Goal: Task Accomplishment & Management: Complete application form

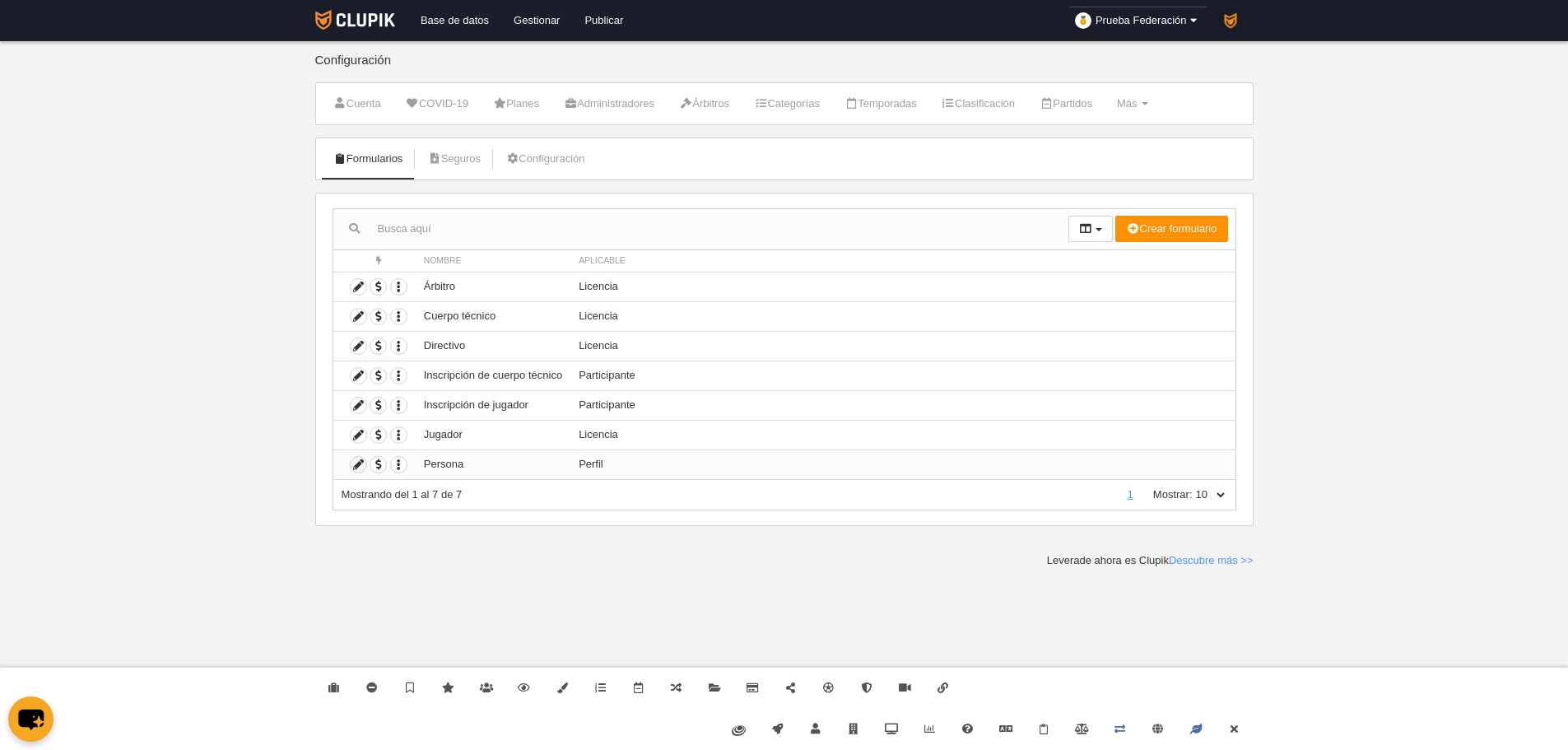
click at [360, 464] on icon at bounding box center [358, 464] width 15 height 15
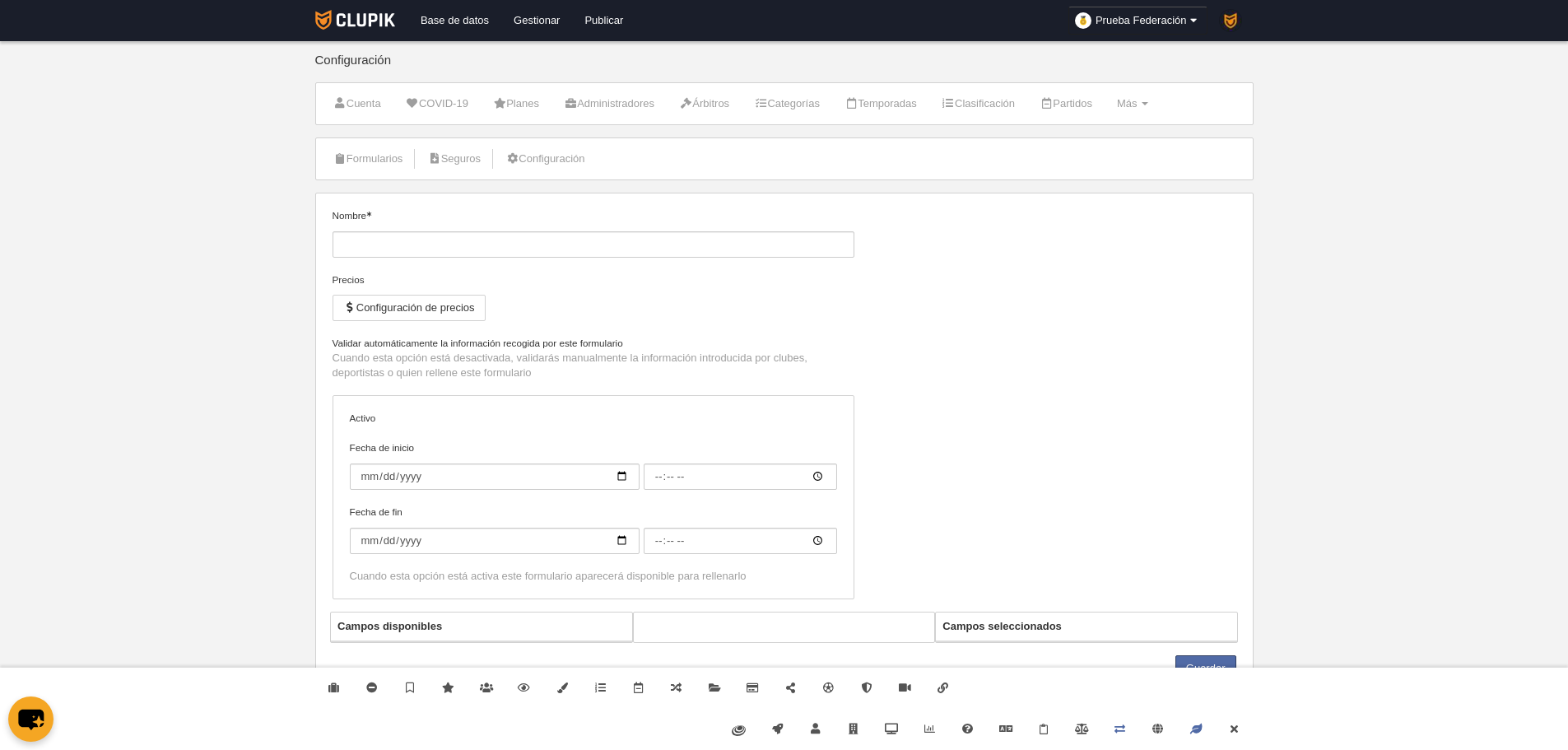
type input "Persona"
checkbox input "true"
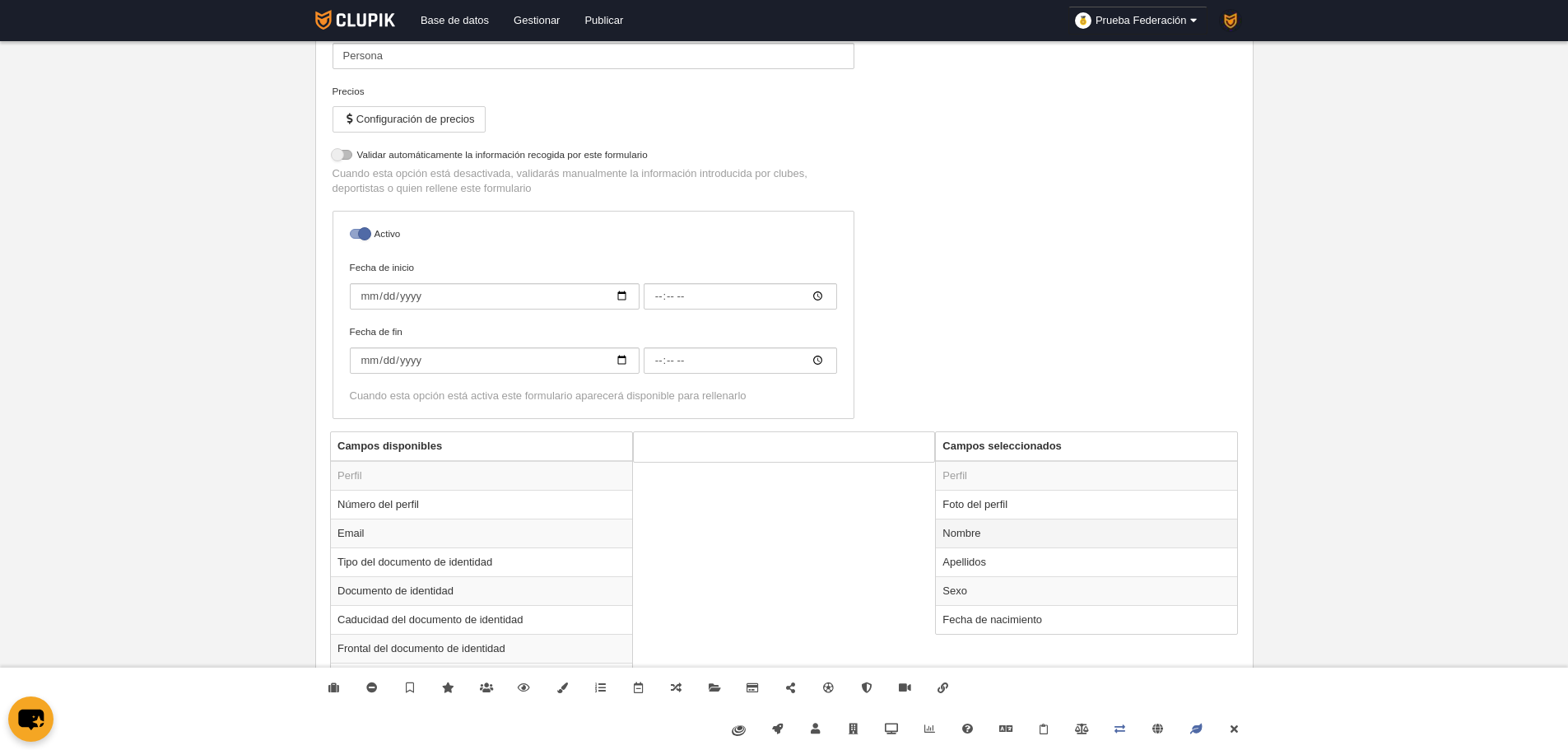
scroll to position [247, 0]
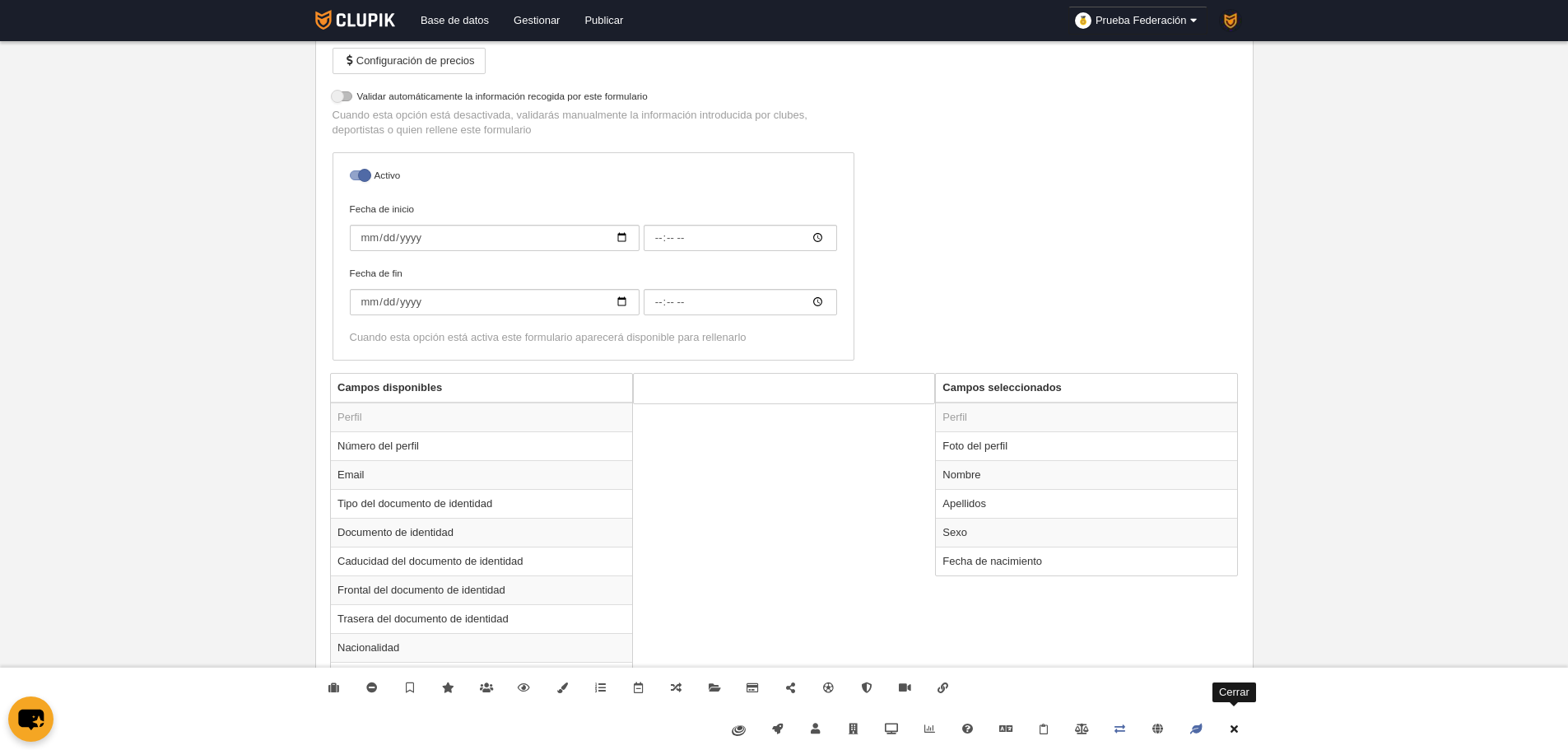
click at [1241, 731] on icon at bounding box center [1234, 728] width 13 height 10
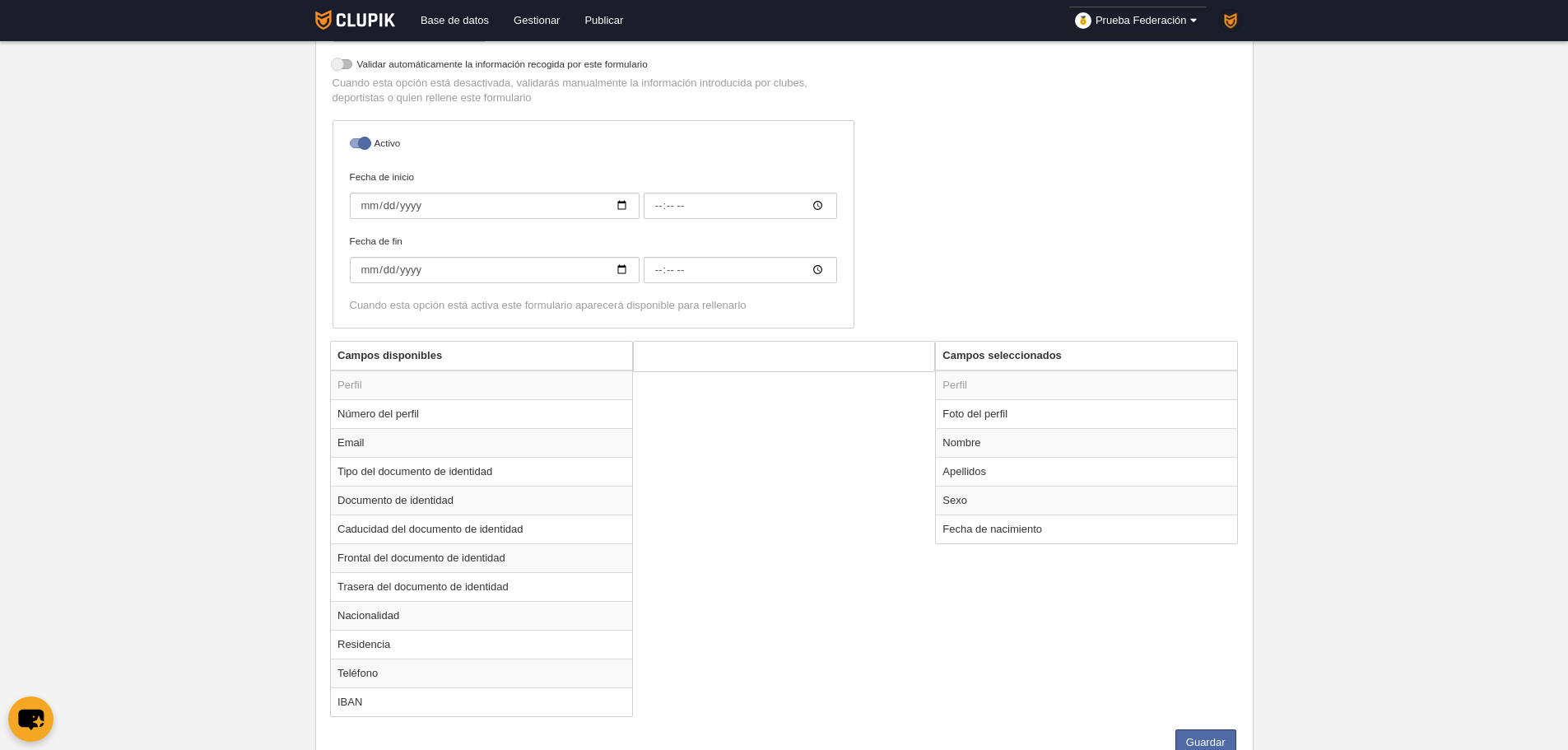
scroll to position [343, 0]
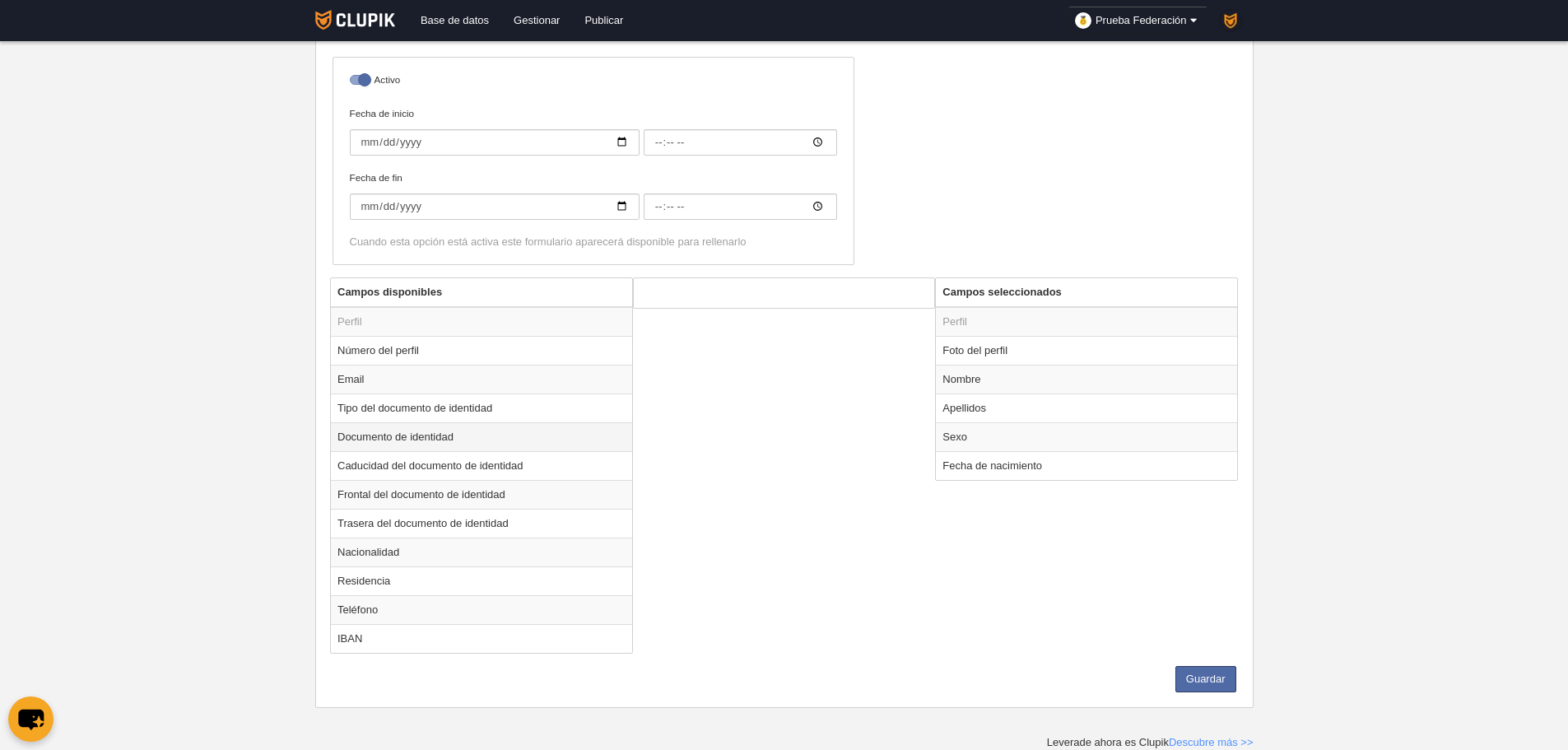
click at [475, 427] on td "Documento de identidad" at bounding box center [481, 437] width 301 height 28
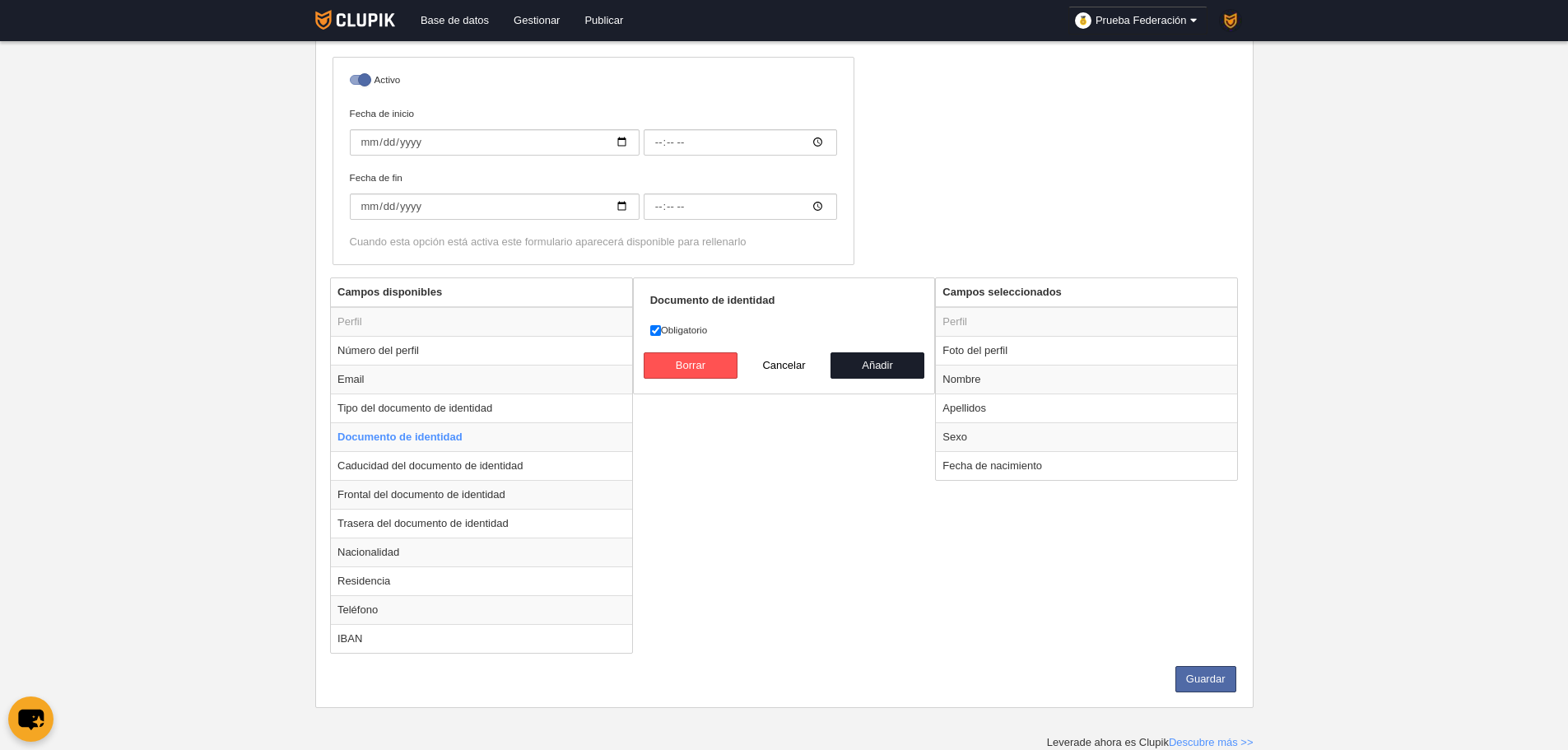
click at [869, 388] on div "Documento de identidad Obligatorio [GEOGRAPHIC_DATA] Cancelar Añadir" at bounding box center [784, 335] width 303 height 117
click at [868, 357] on button "Añadir" at bounding box center [877, 366] width 94 height 27
radio input "false"
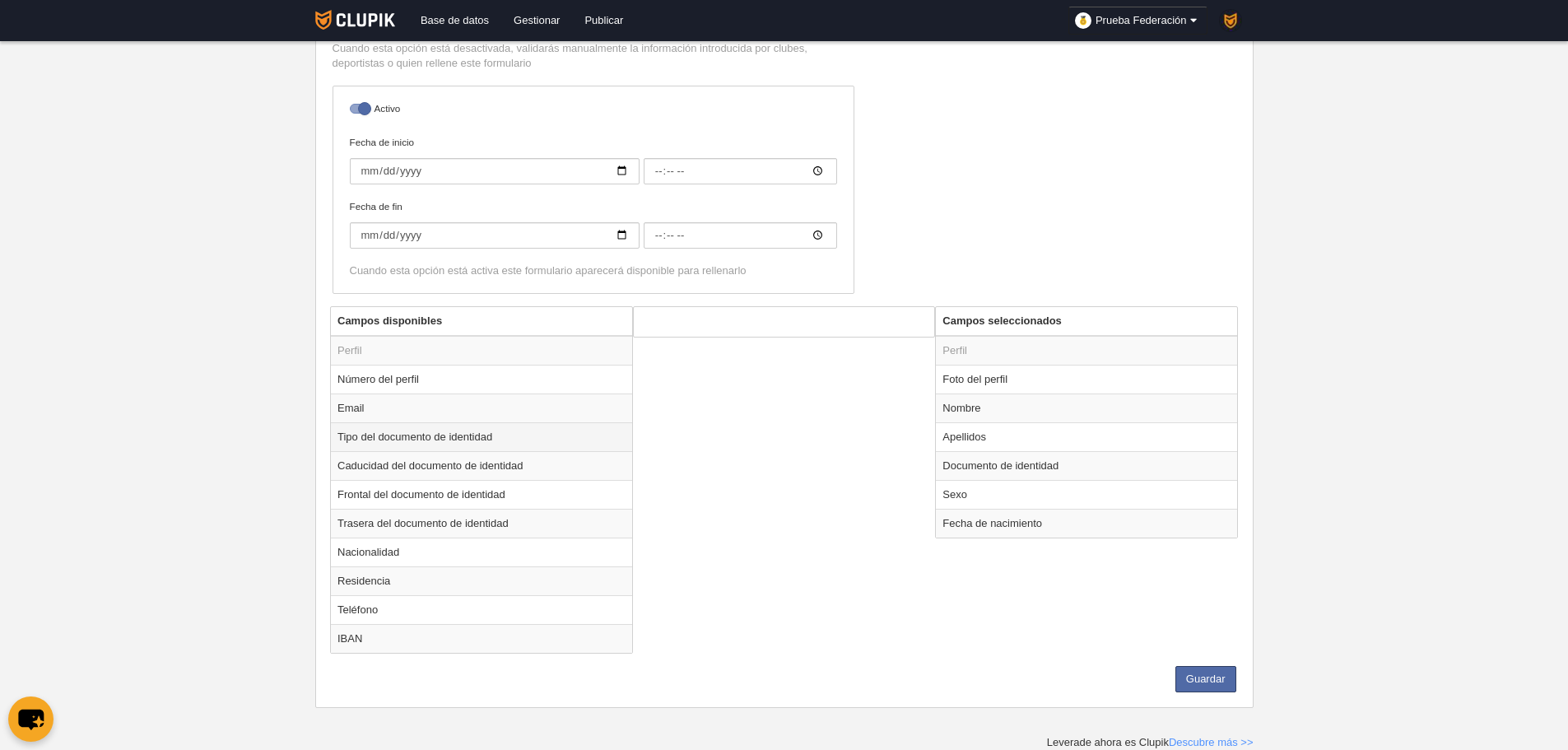
click at [448, 450] on td "Tipo del documento de identidad" at bounding box center [481, 437] width 301 height 28
radio input "true"
select select
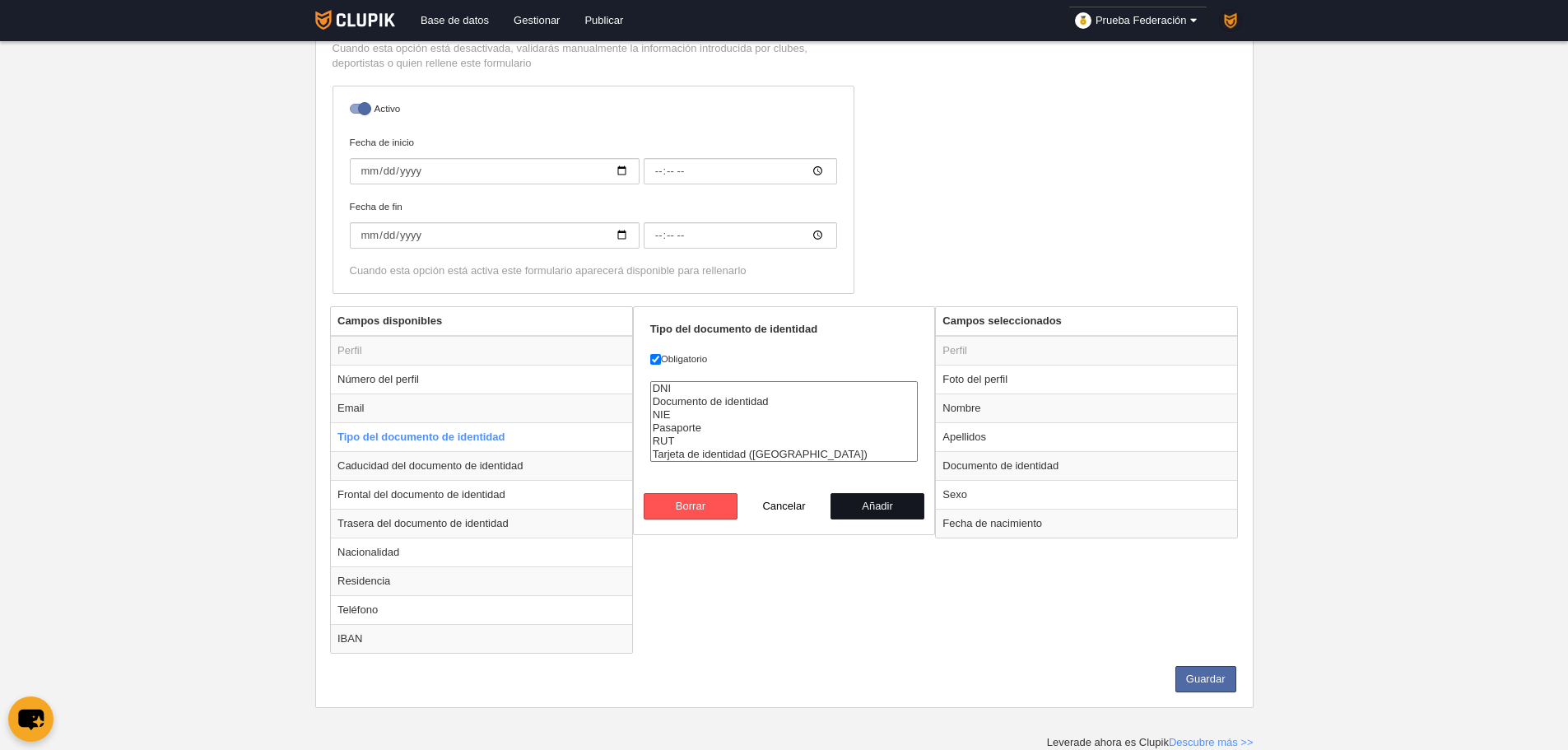
click at [864, 501] on button "Añadir" at bounding box center [877, 506] width 94 height 27
radio input "false"
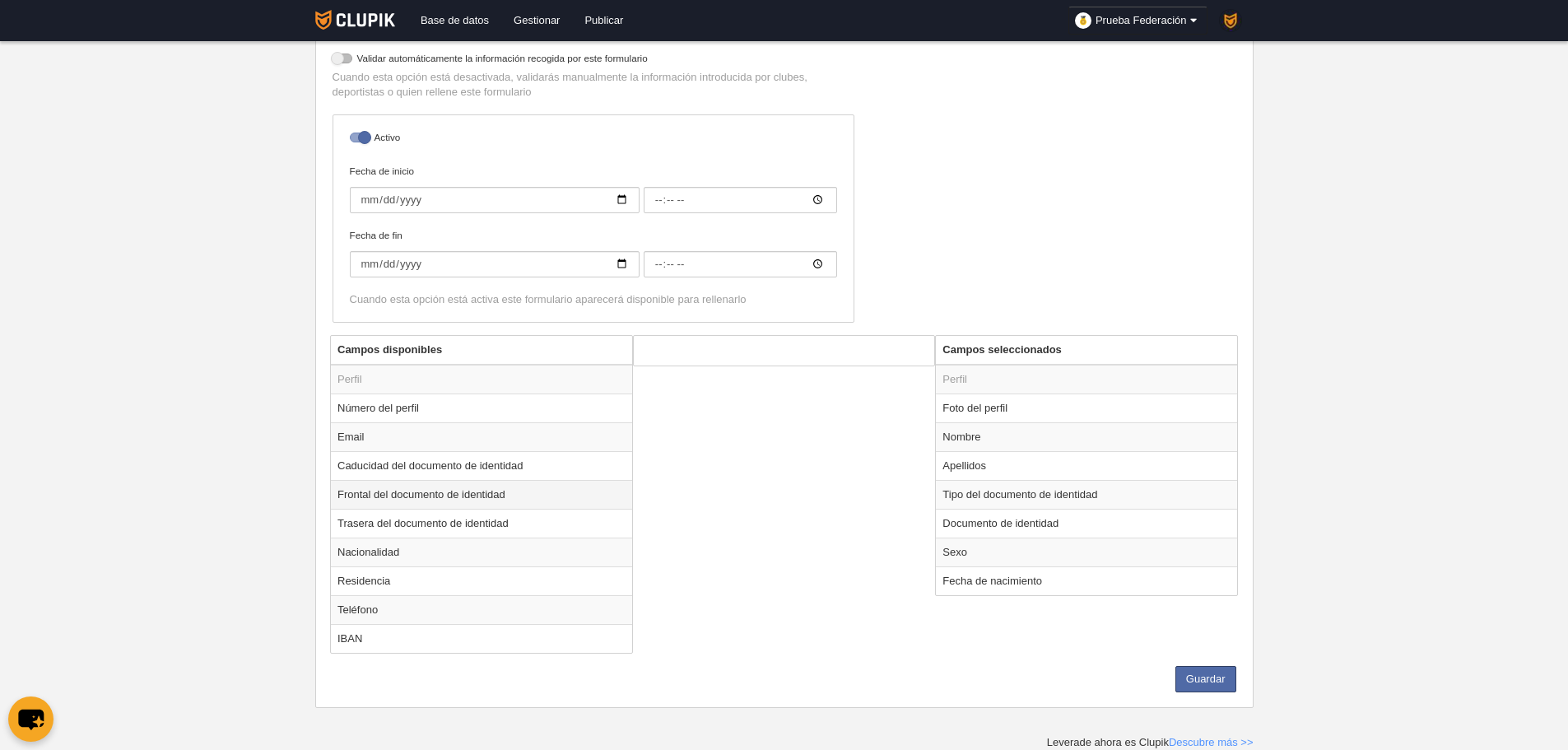
scroll to position [285, 0]
click at [465, 446] on td "Email" at bounding box center [481, 437] width 301 height 28
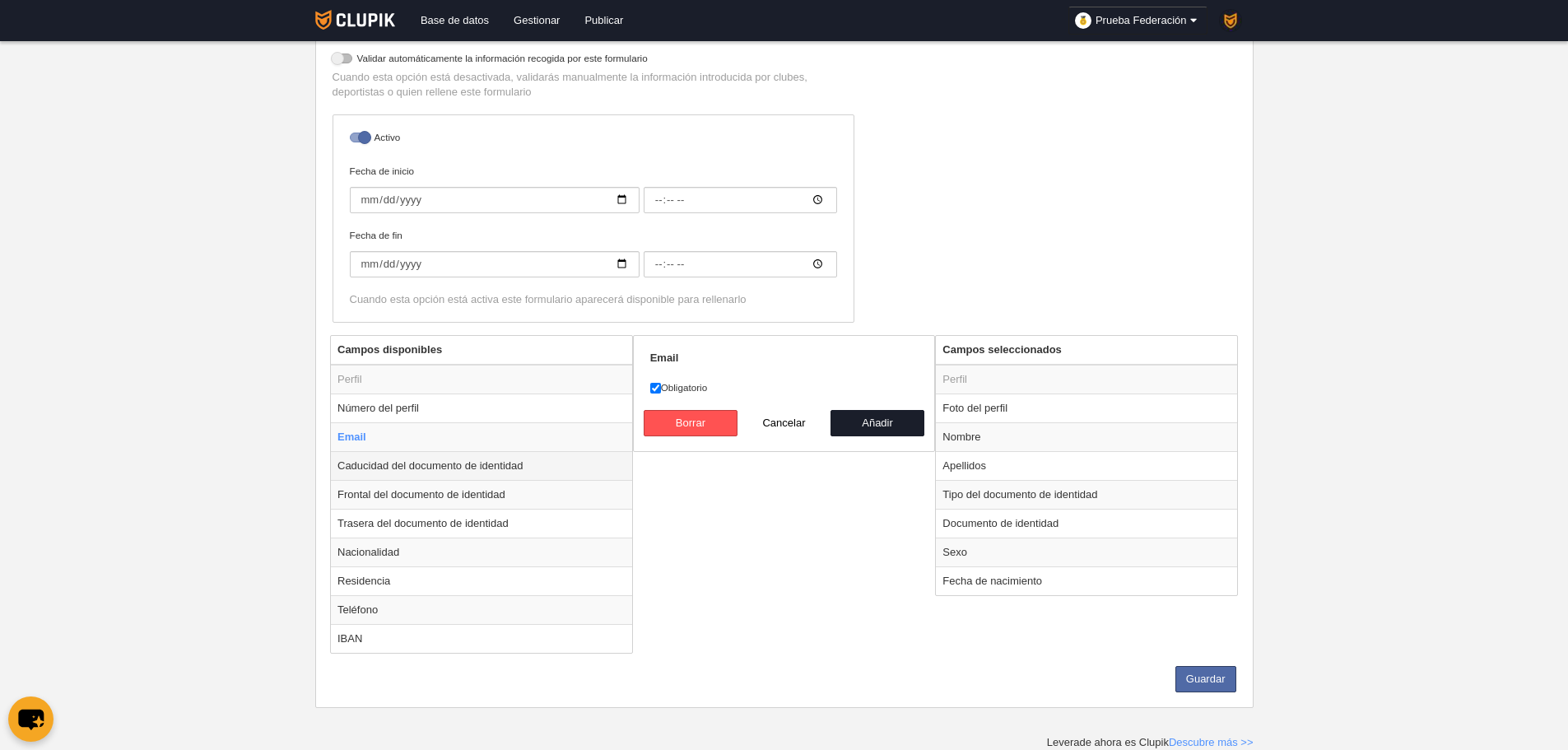
click at [485, 459] on td "Caducidad del documento de identidad" at bounding box center [481, 465] width 301 height 28
radio input "false"
click at [872, 419] on button "Añadir" at bounding box center [877, 423] width 94 height 27
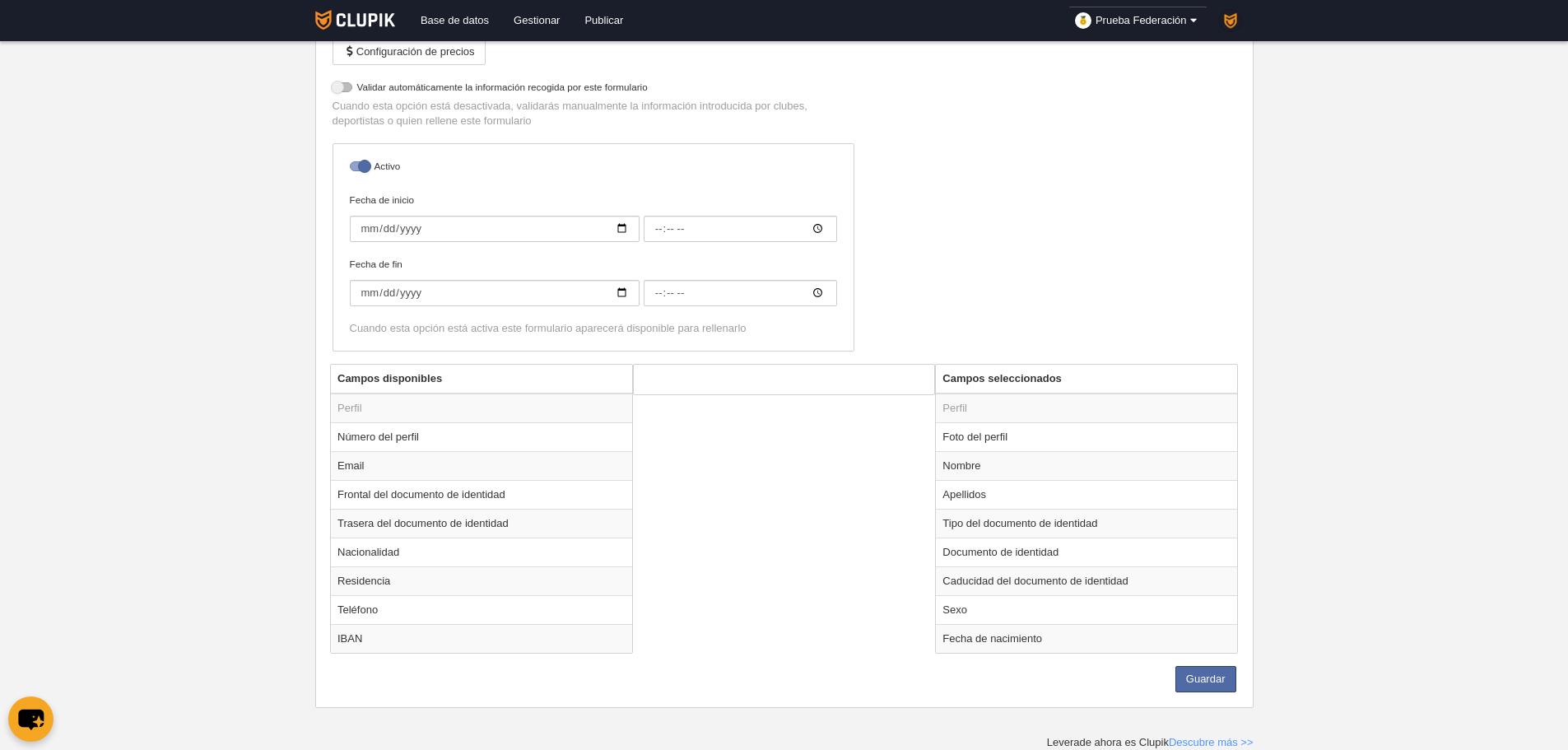
scroll to position [256, 0]
click at [559, 486] on td "Frontal del documento de identidad" at bounding box center [481, 495] width 301 height 28
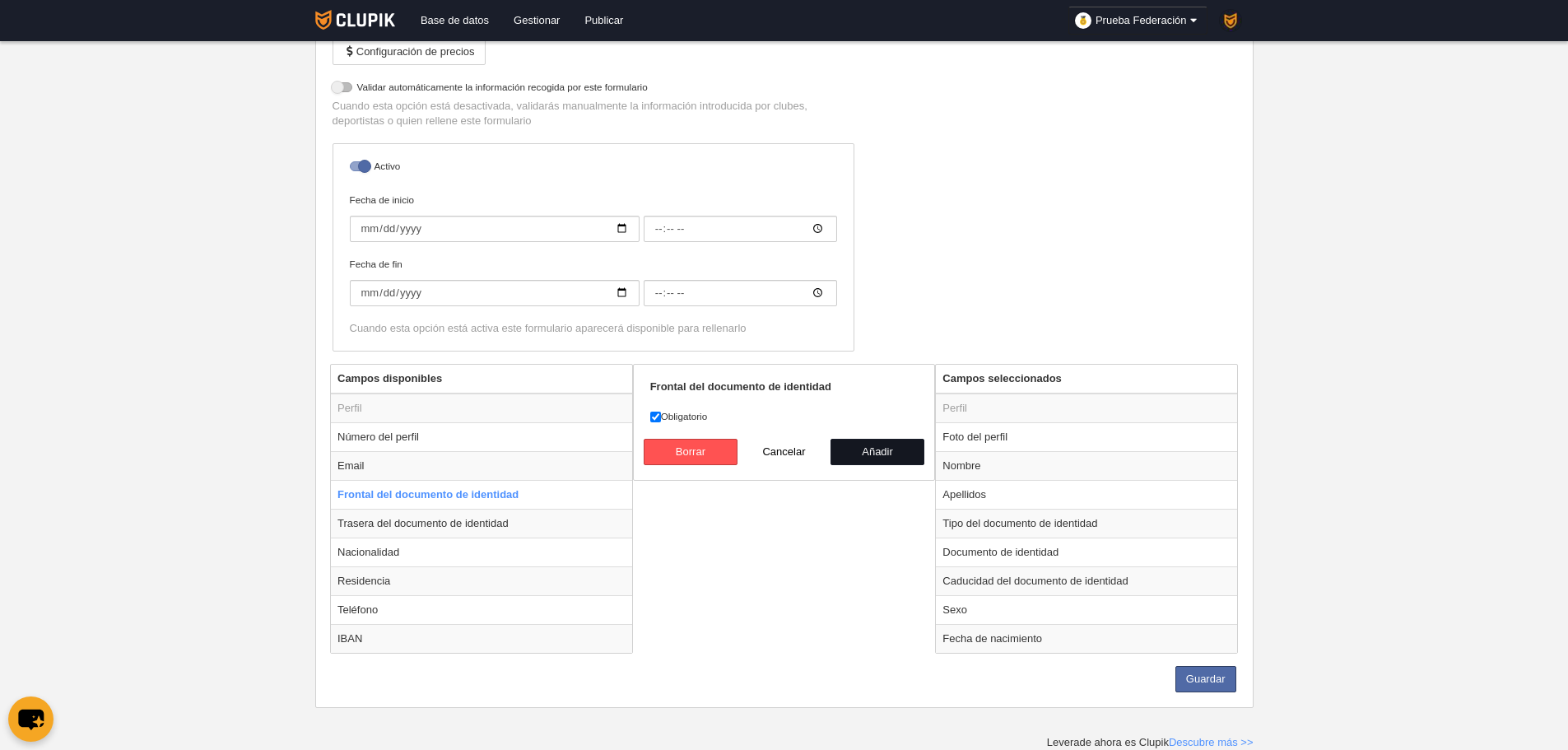
drag, startPoint x: 880, startPoint y: 456, endPoint x: 699, endPoint y: 493, distance: 184.7
click at [879, 456] on button "Añadir" at bounding box center [877, 452] width 94 height 27
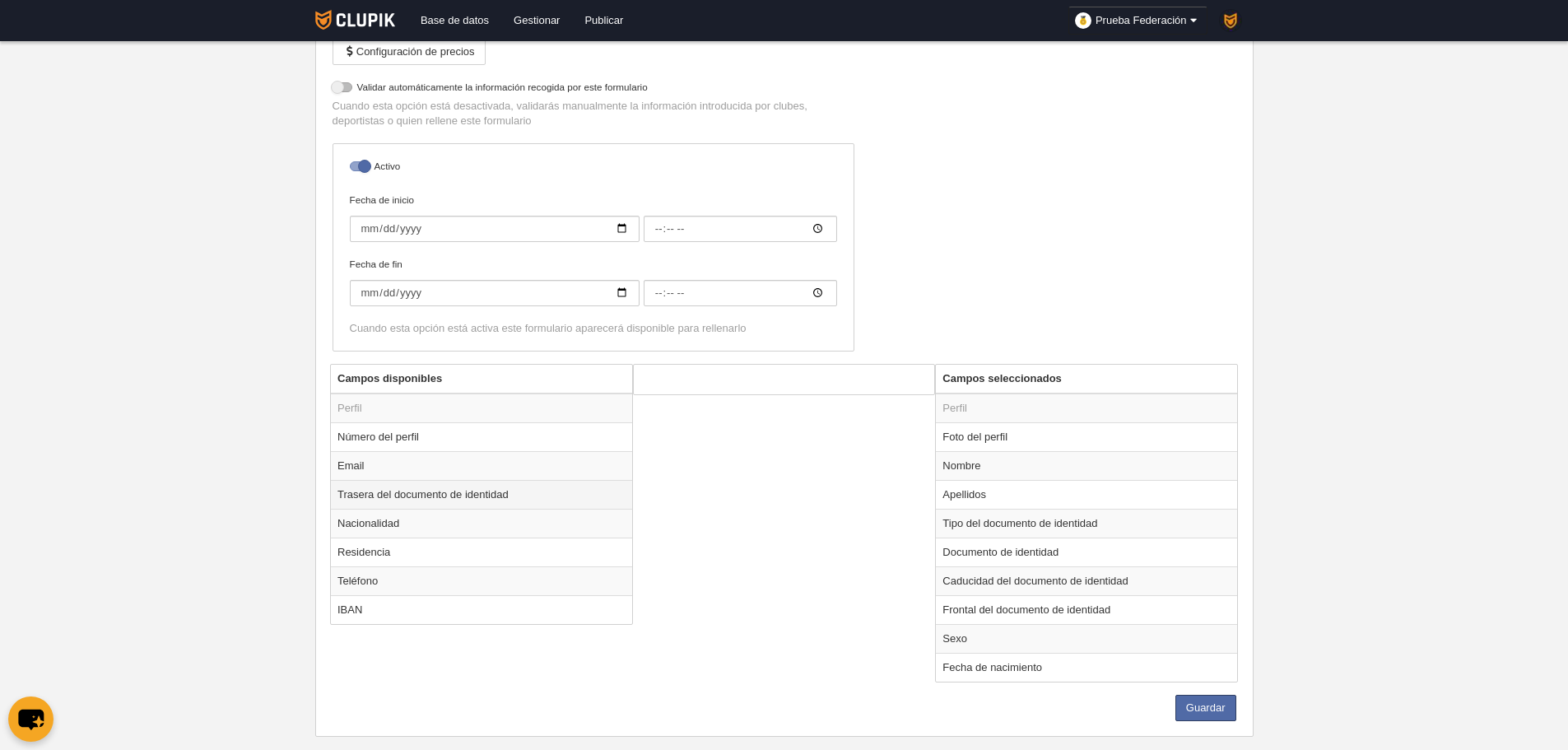
click at [479, 497] on td "Trasera del documento de identidad" at bounding box center [481, 495] width 301 height 28
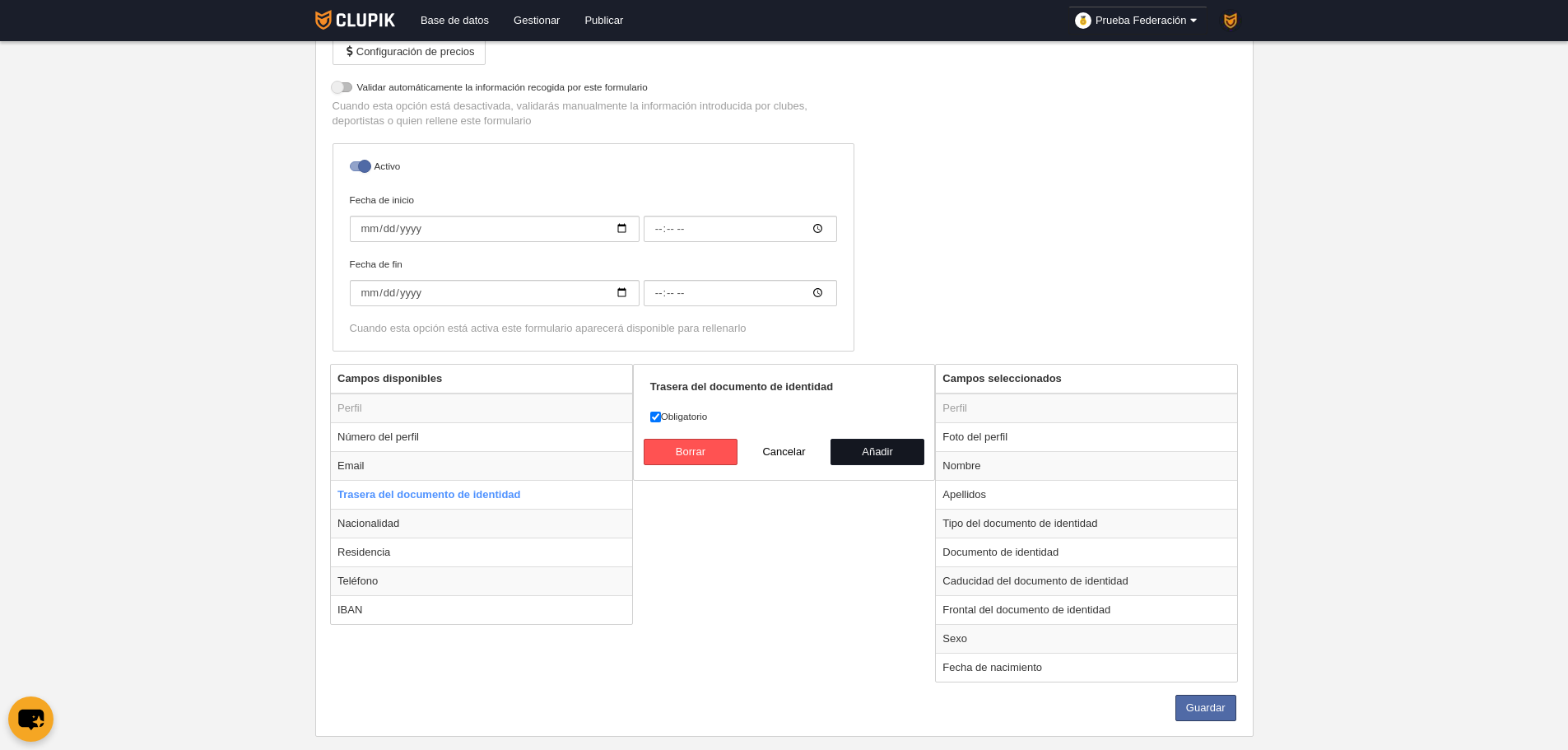
click at [878, 445] on button "Añadir" at bounding box center [877, 452] width 94 height 27
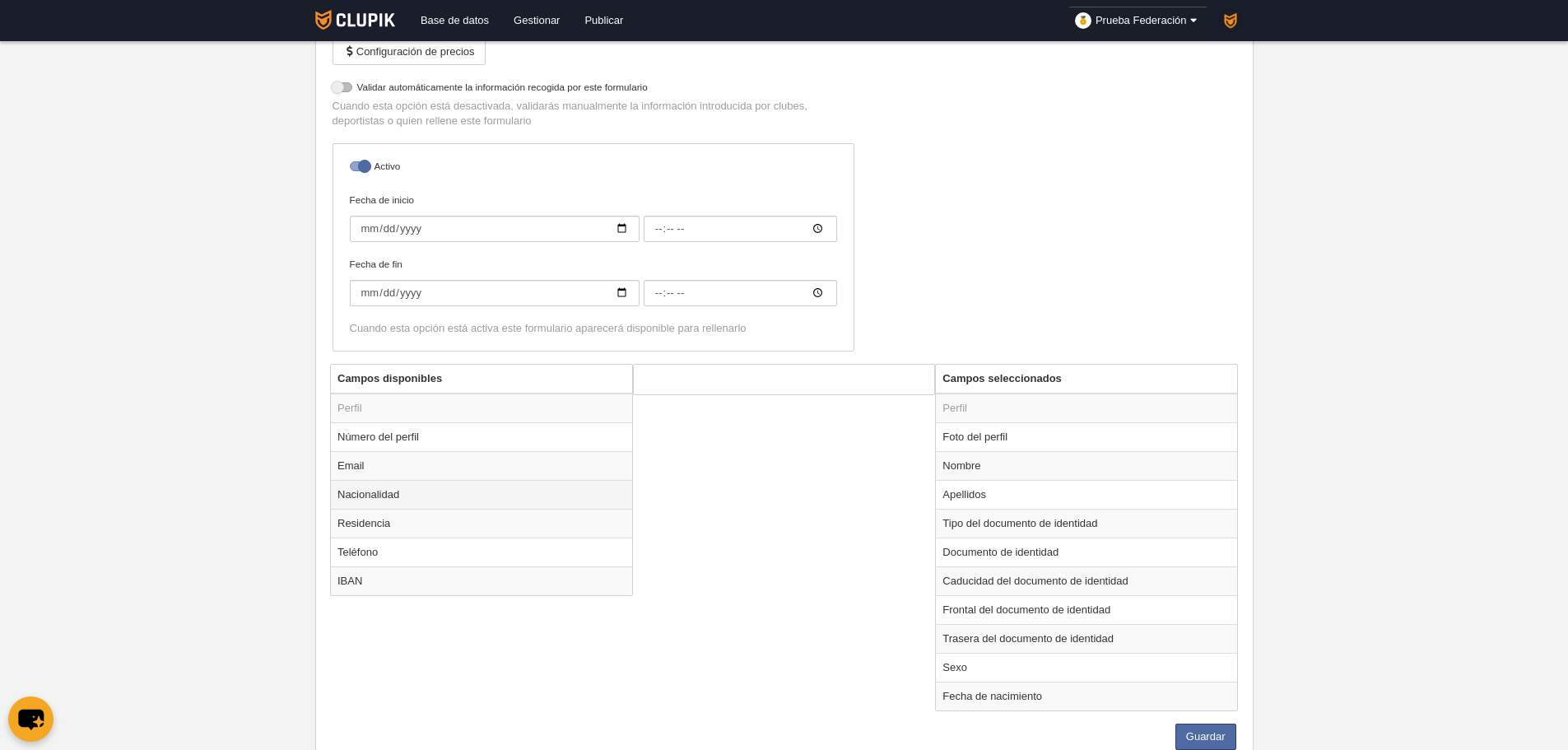
click at [468, 496] on td "Nacionalidad" at bounding box center [481, 495] width 301 height 28
radio input "true"
select select
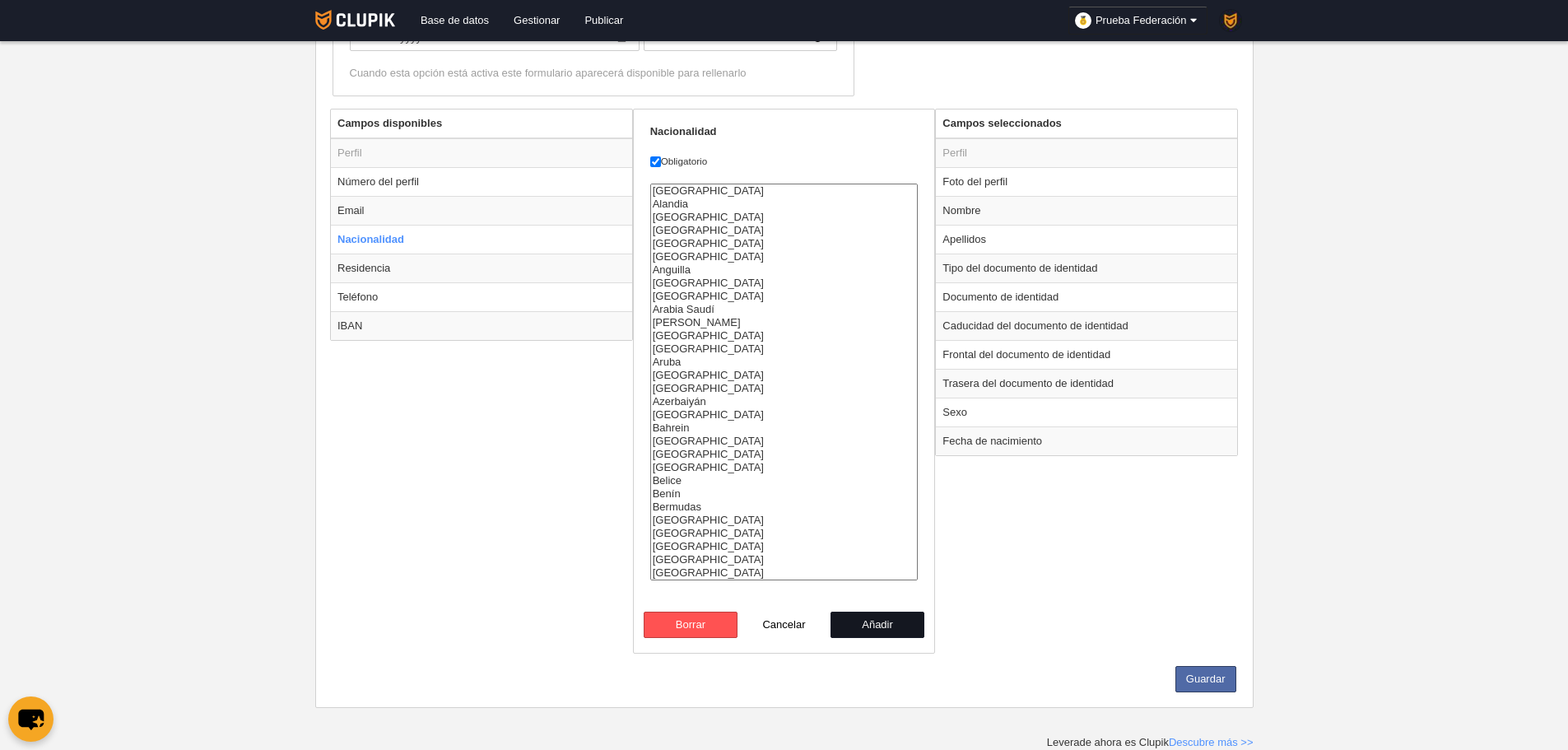
click at [902, 622] on button "Añadir" at bounding box center [877, 625] width 94 height 27
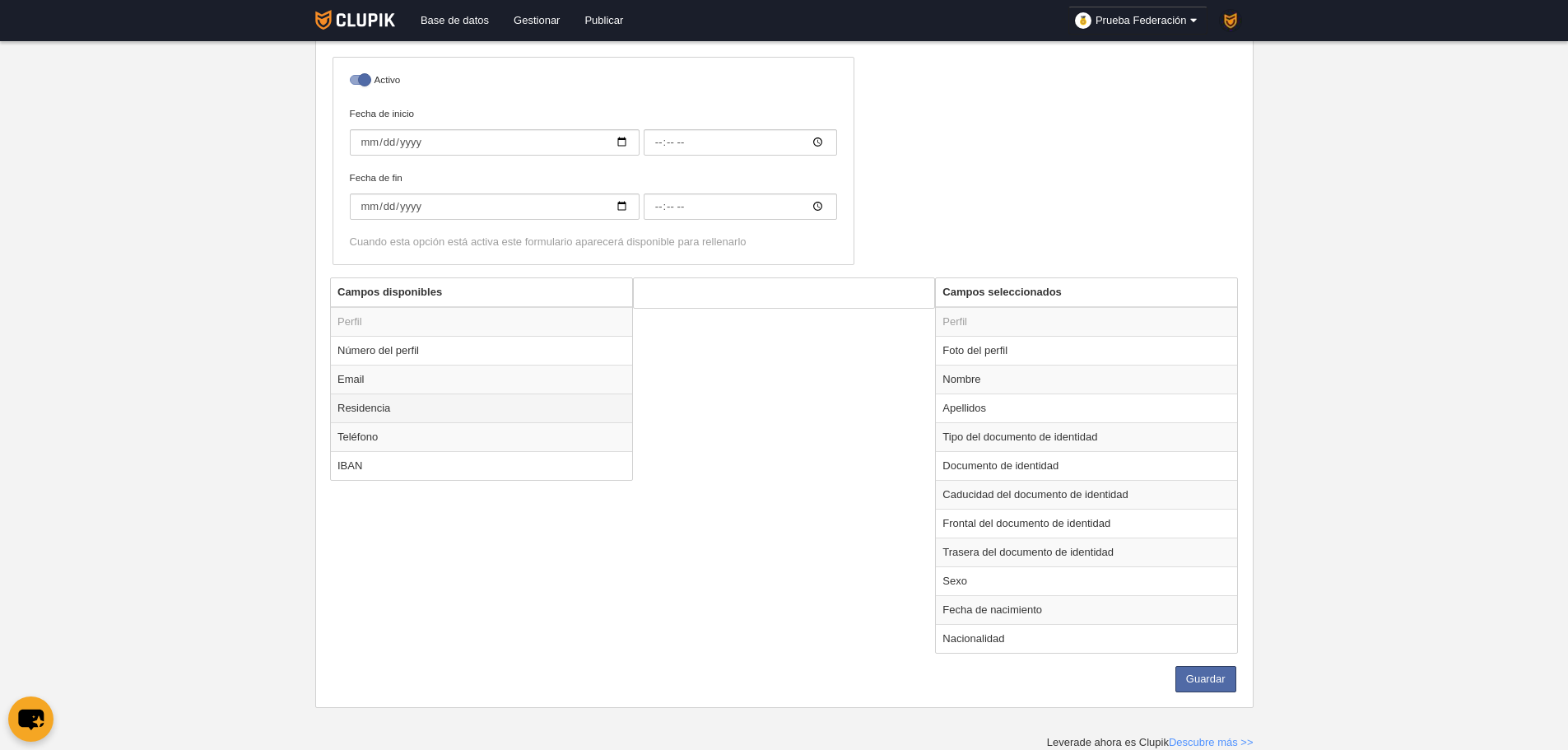
click at [499, 417] on td "Residencia" at bounding box center [481, 408] width 301 height 28
click at [876, 344] on form "Residencia Obligatorio [GEOGRAPHIC_DATA] Cancelar Añadir" at bounding box center [784, 336] width 269 height 85
click at [854, 374] on button "Añadir" at bounding box center [877, 366] width 94 height 27
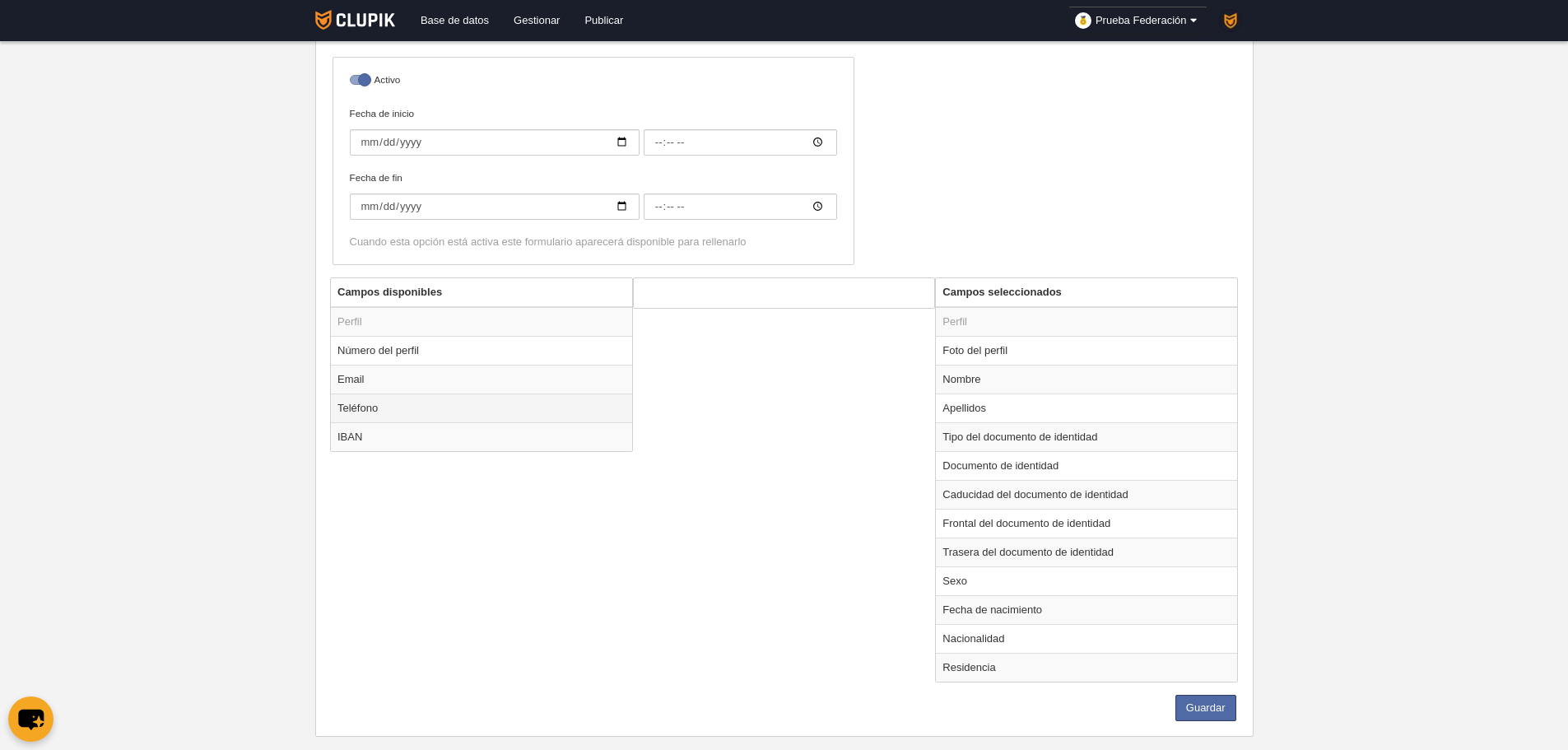
click at [412, 413] on td "Teléfono" at bounding box center [481, 408] width 301 height 28
click at [882, 362] on button "Añadir" at bounding box center [877, 366] width 94 height 27
radio input "false"
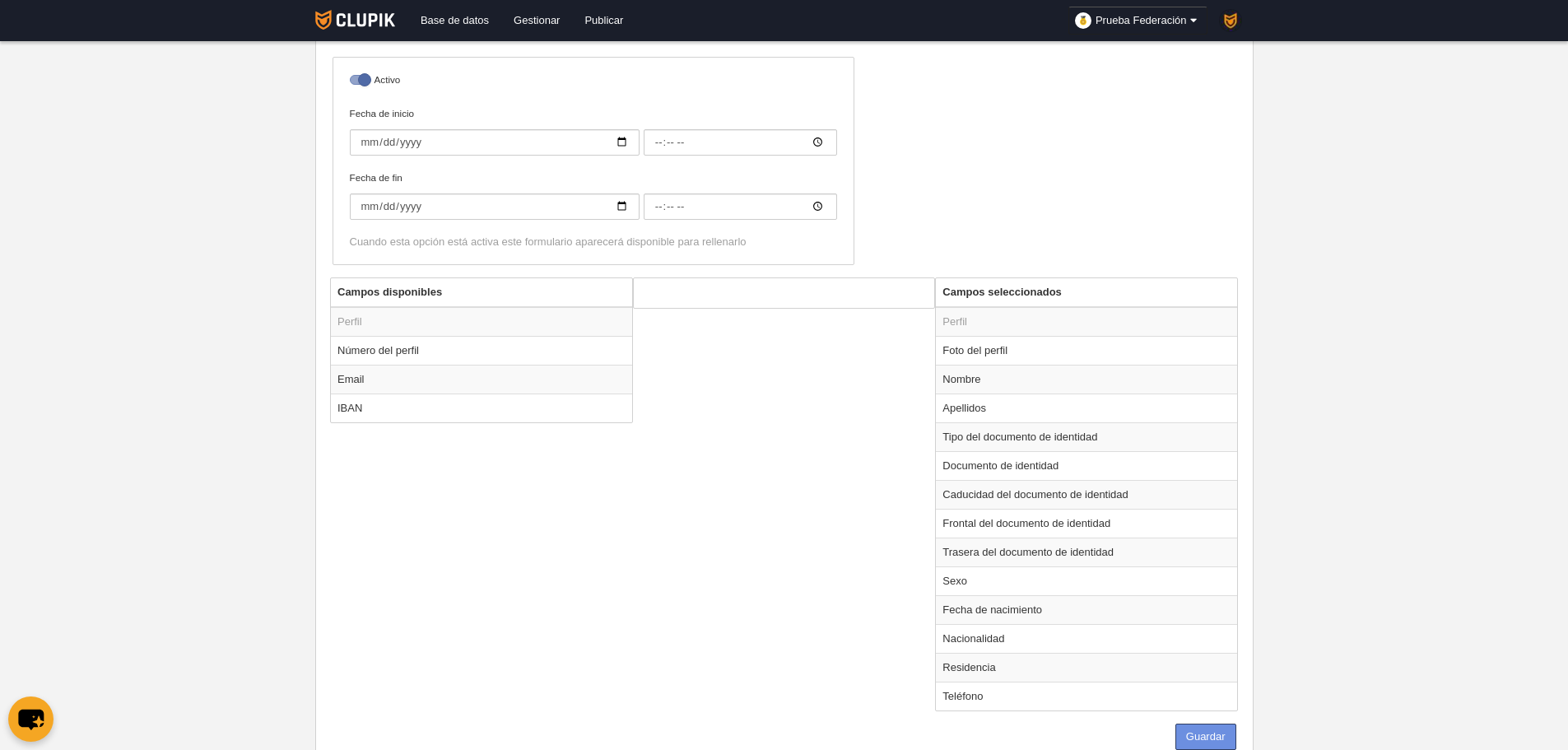
click at [1200, 743] on button "Guardar" at bounding box center [1205, 737] width 61 height 27
